Goal: Find specific page/section: Find specific page/section

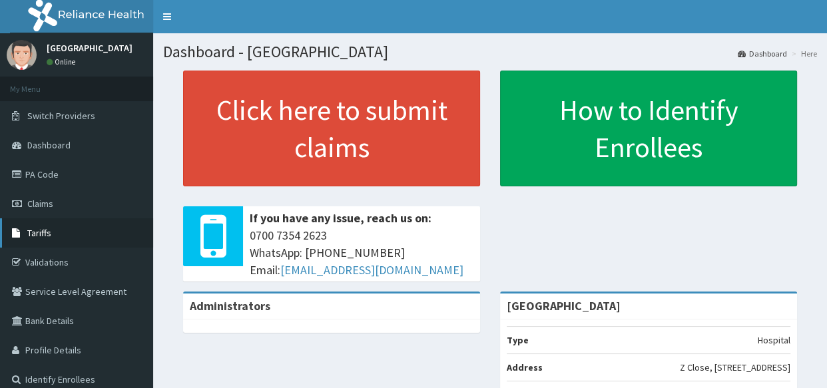
click at [87, 232] on link "Tariffs" at bounding box center [76, 232] width 153 height 29
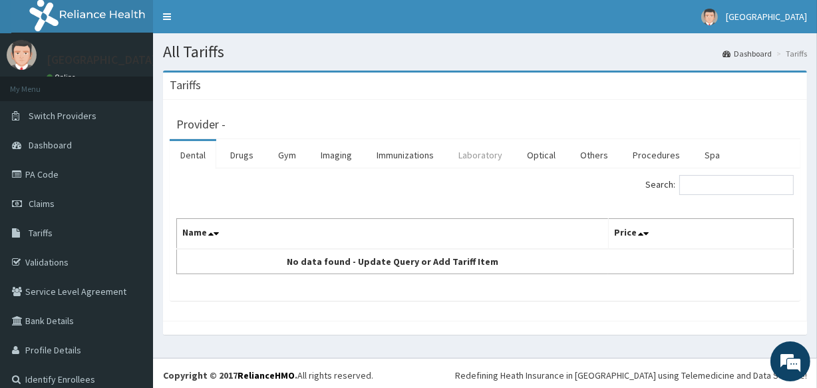
click at [489, 150] on link "Laboratory" at bounding box center [480, 155] width 65 height 28
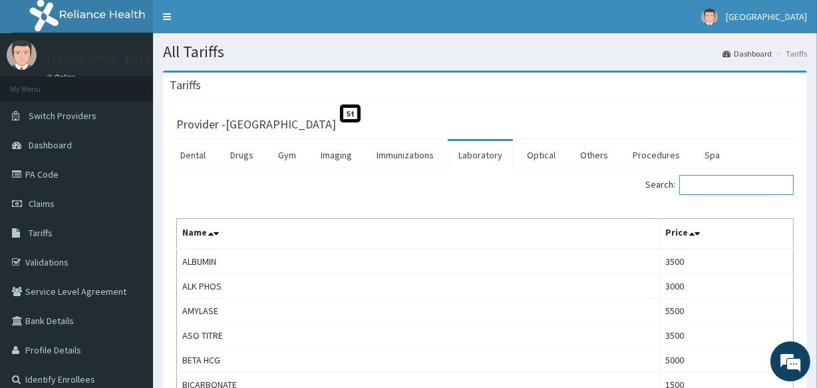
click at [737, 183] on input "Search:" at bounding box center [737, 185] width 114 height 20
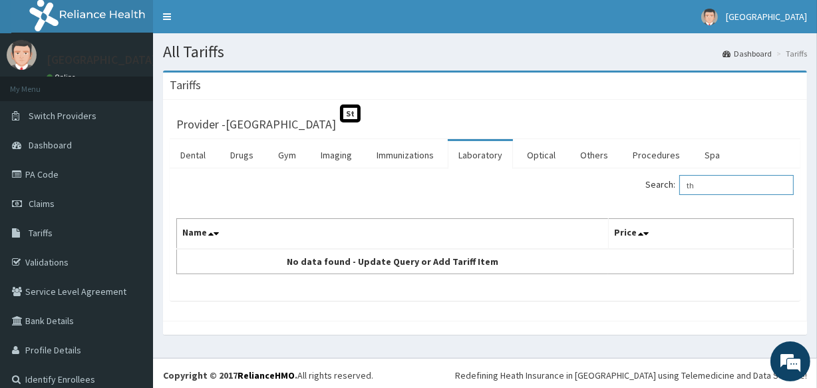
type input "t"
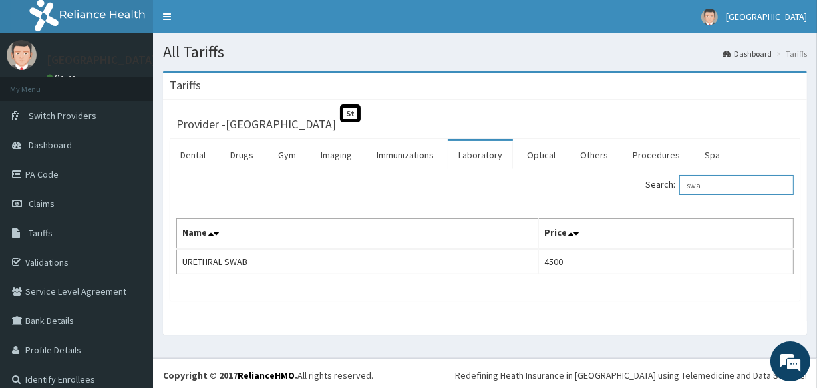
drag, startPoint x: 737, startPoint y: 186, endPoint x: 646, endPoint y: 195, distance: 91.0
click at [646, 195] on div "Search: swa" at bounding box center [644, 186] width 299 height 23
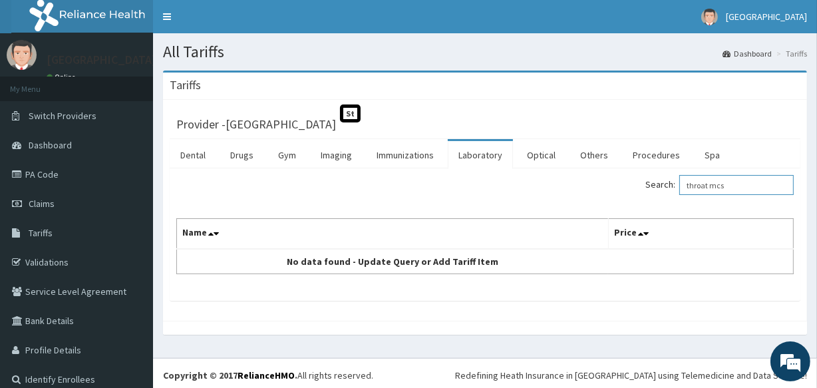
type input "throat mcs"
